Goal: Task Accomplishment & Management: Complete application form

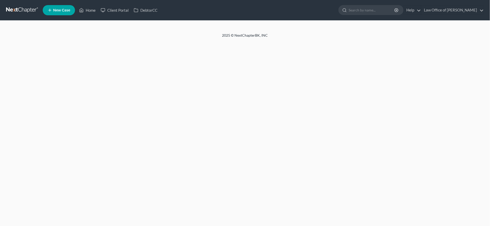
select select "3"
select select "6"
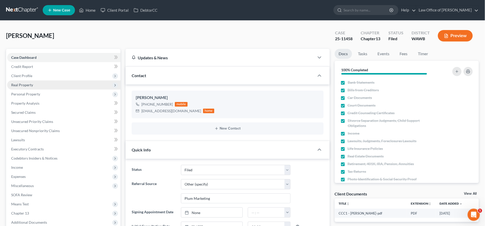
click at [29, 85] on span "Real Property" at bounding box center [22, 85] width 22 height 4
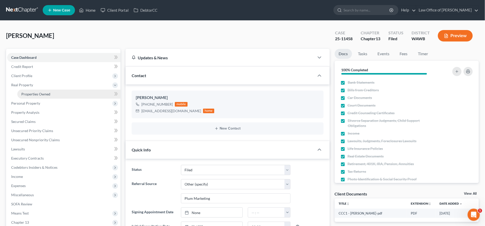
click at [50, 92] on span "Properties Owned" at bounding box center [35, 94] width 29 height 4
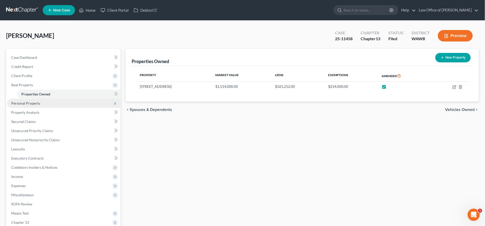
click at [46, 104] on span "Personal Property" at bounding box center [63, 103] width 113 height 9
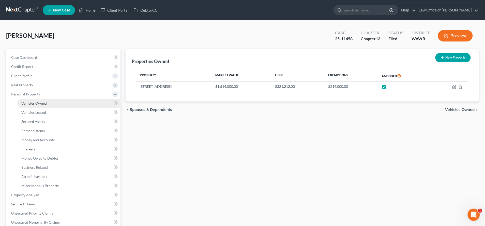
click at [44, 106] on link "Vehicles Owned" at bounding box center [68, 103] width 103 height 9
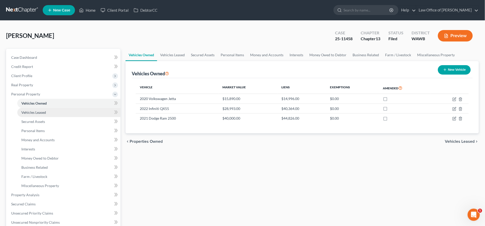
click at [43, 115] on link "Vehicles Leased" at bounding box center [68, 112] width 103 height 9
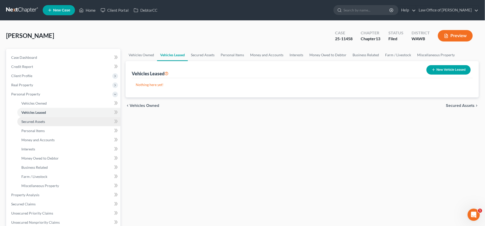
click at [43, 120] on span "Secured Assets" at bounding box center [33, 121] width 24 height 4
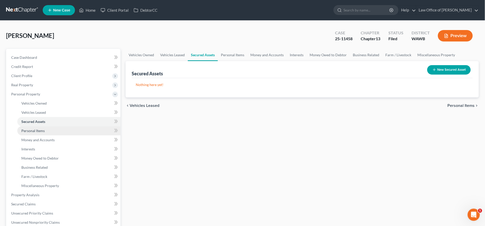
click at [45, 128] on link "Personal Items" at bounding box center [68, 130] width 103 height 9
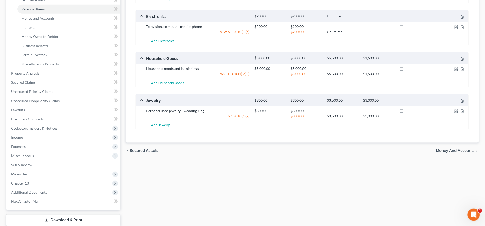
scroll to position [89, 0]
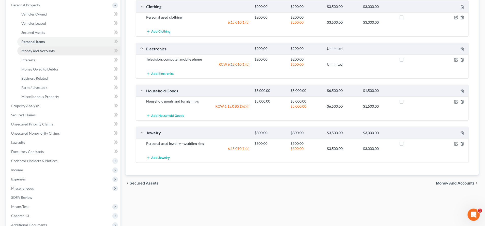
click at [46, 52] on span "Money and Accounts" at bounding box center [37, 51] width 33 height 4
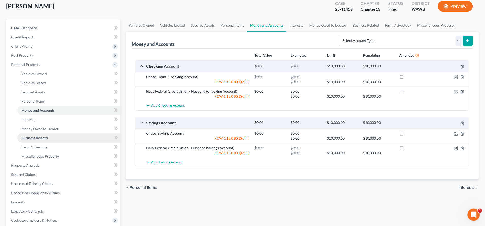
scroll to position [61, 0]
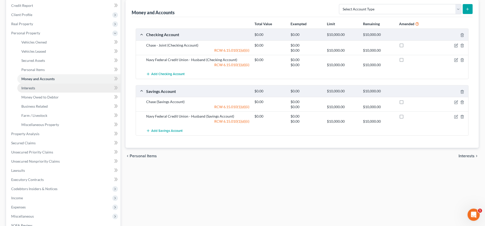
click at [51, 88] on link "Interests" at bounding box center [68, 87] width 103 height 9
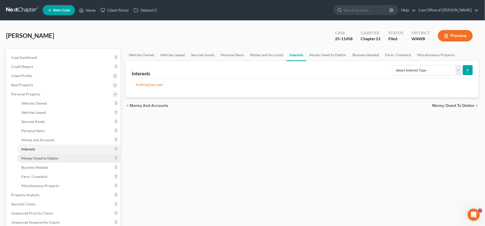
click at [38, 156] on span "Money Owed to Debtor" at bounding box center [39, 158] width 37 height 4
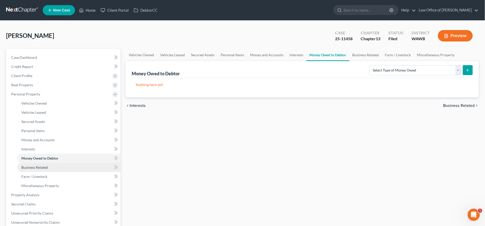
click at [37, 168] on span "Business Related" at bounding box center [34, 167] width 26 height 4
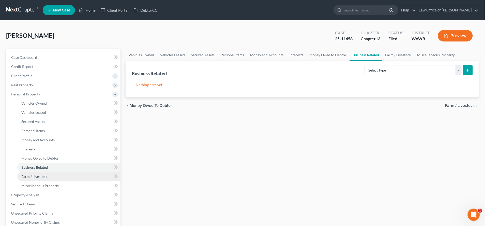
click at [42, 177] on span "Farm / Livestock" at bounding box center [34, 176] width 26 height 4
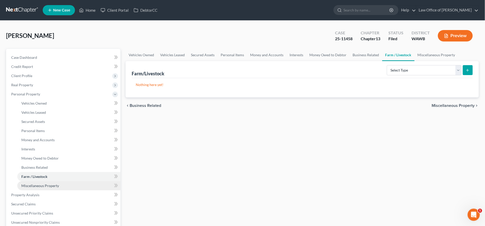
click at [41, 187] on span "Miscellaneous Property" at bounding box center [40, 185] width 38 height 4
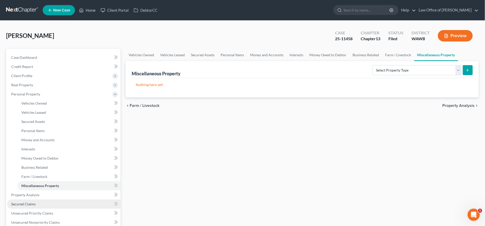
click at [32, 203] on span "Secured Claims" at bounding box center [23, 204] width 24 height 4
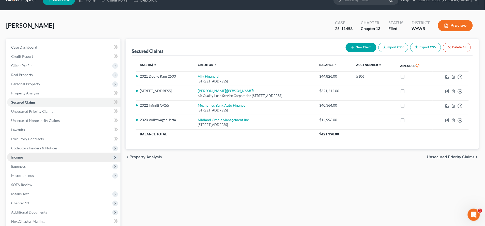
scroll to position [11, 0]
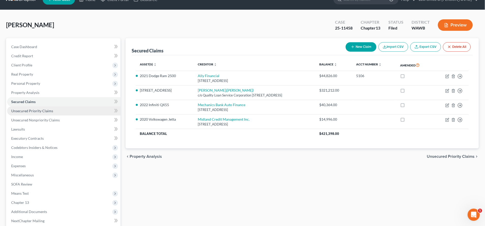
click at [34, 111] on span "Unsecured Priority Claims" at bounding box center [32, 111] width 42 height 4
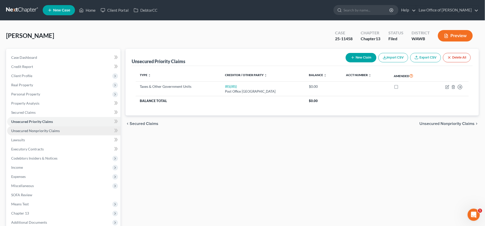
click at [36, 131] on span "Unsecured Nonpriority Claims" at bounding box center [35, 130] width 49 height 4
